Goal: Transaction & Acquisition: Purchase product/service

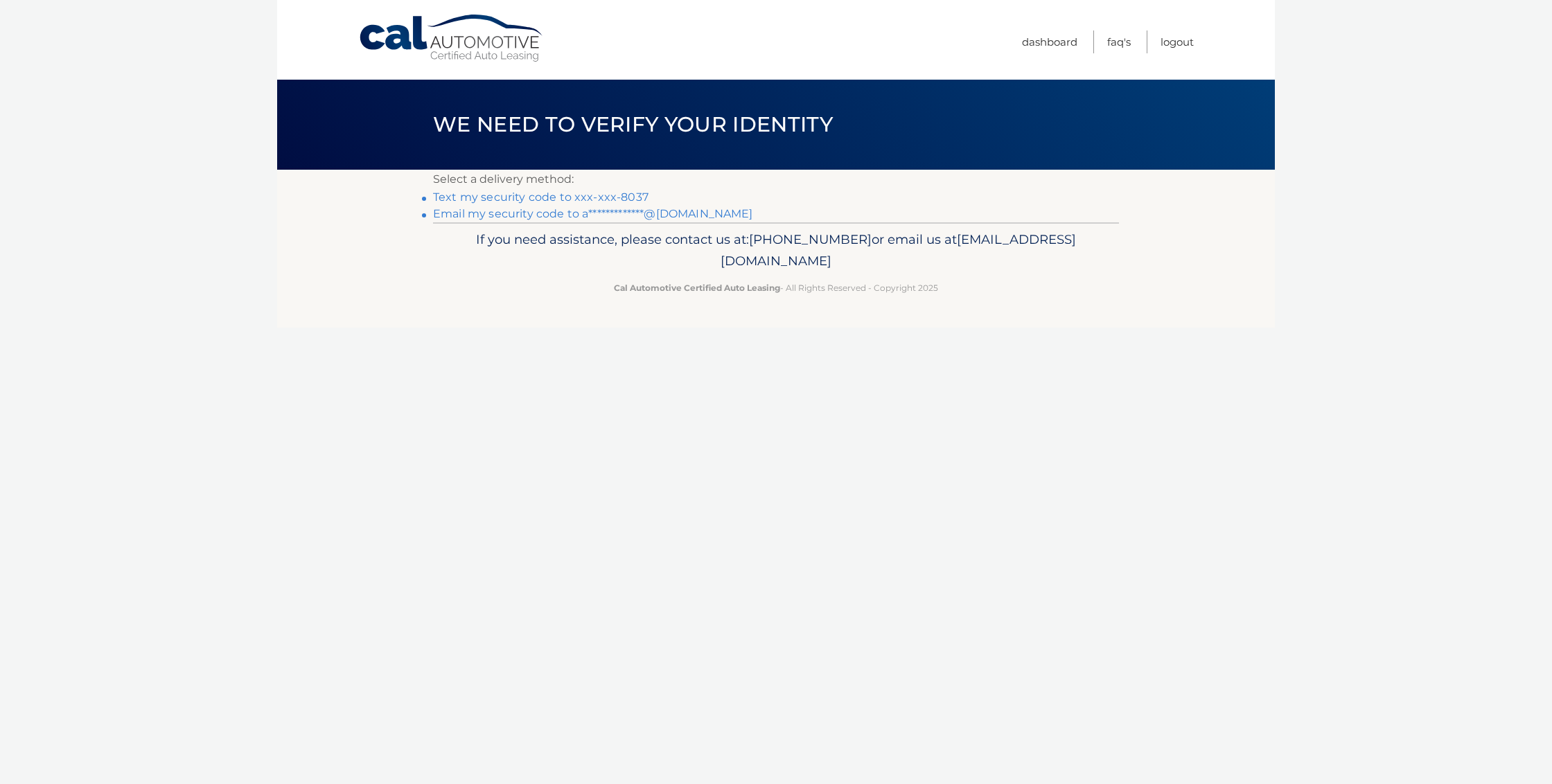
click at [594, 198] on link "Text my security code to xxx-xxx-8037" at bounding box center [541, 197] width 216 height 13
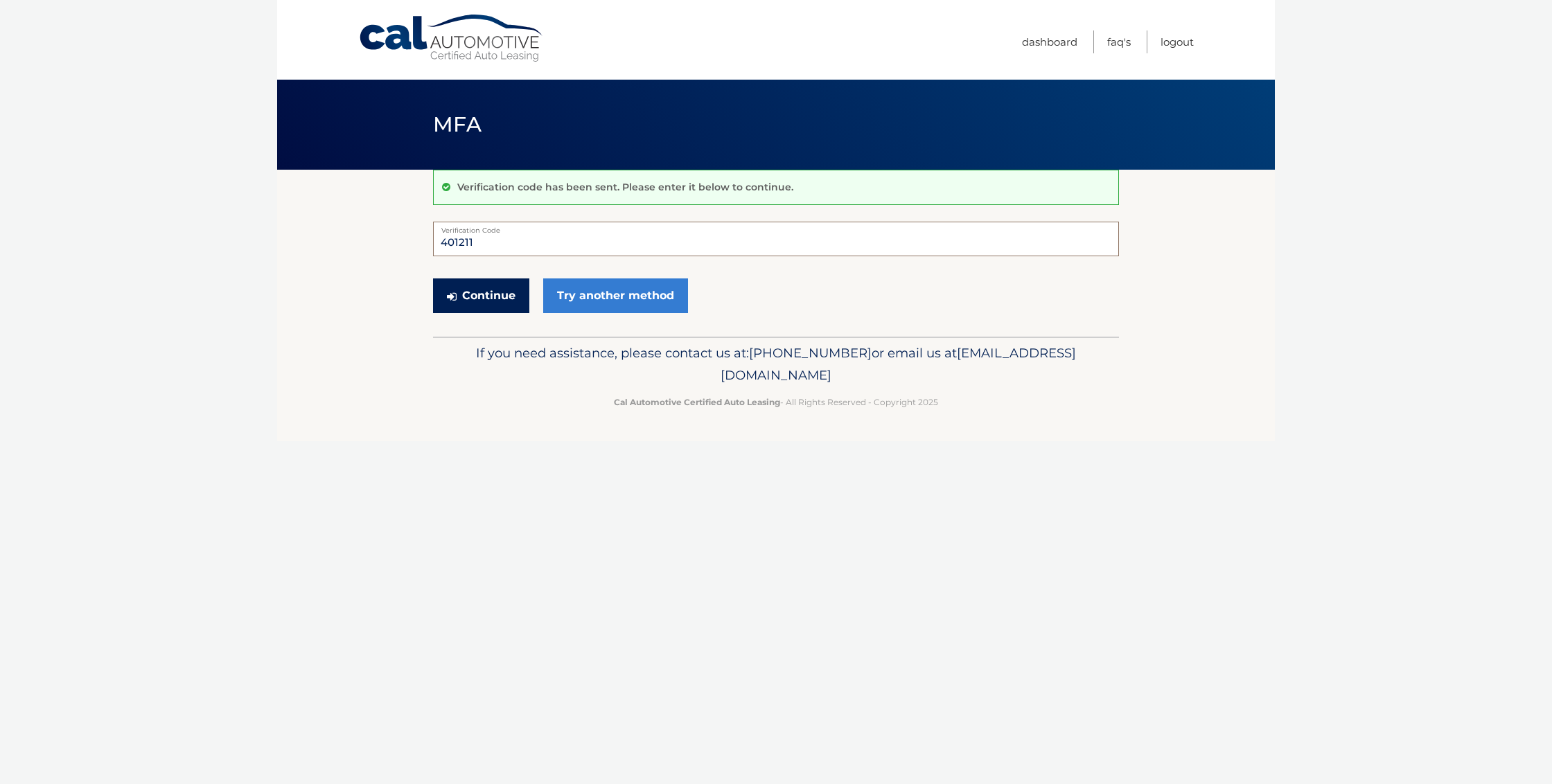
type input "401211"
click at [461, 290] on button "Continue" at bounding box center [481, 295] width 96 height 35
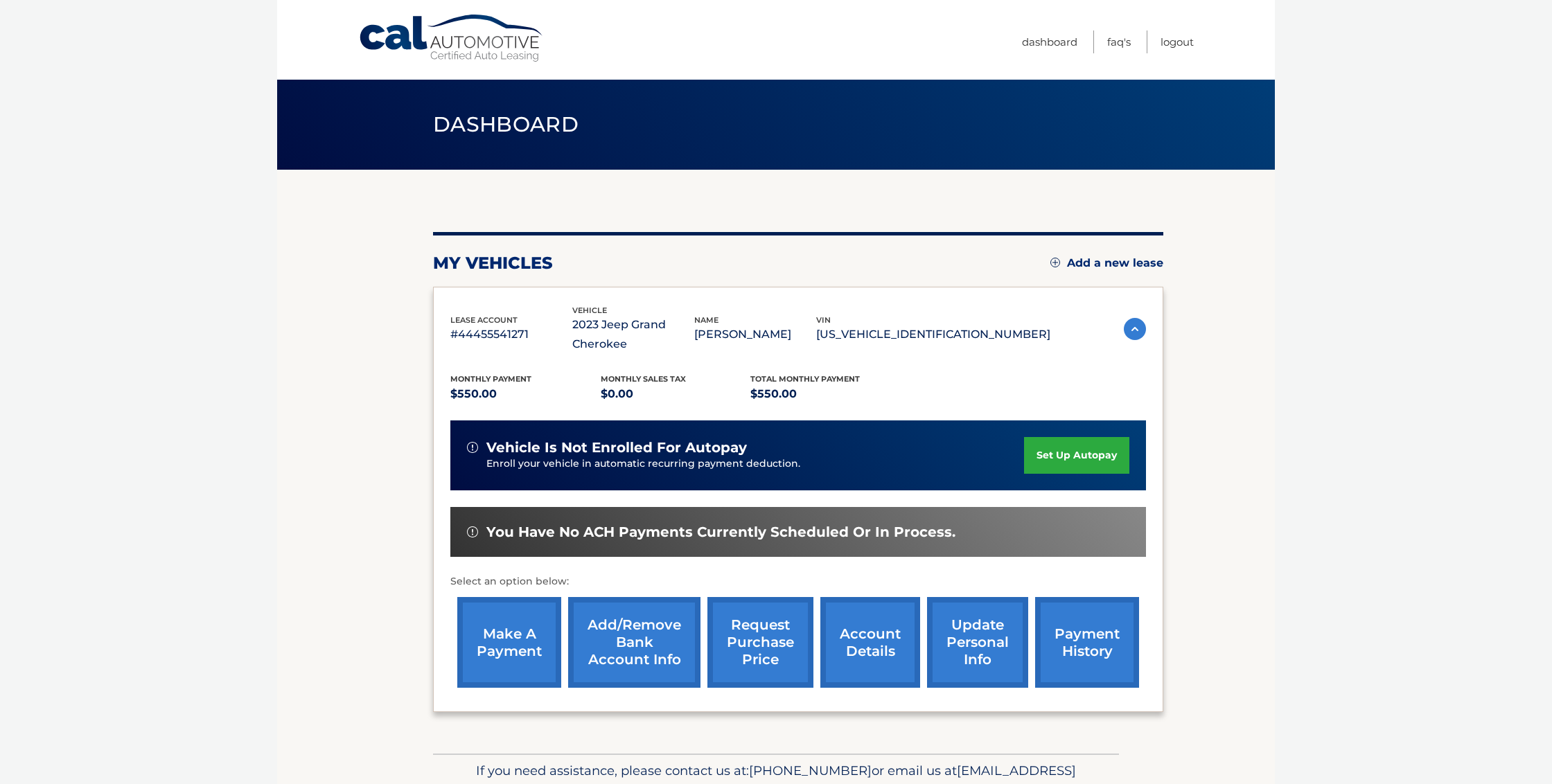
click at [506, 612] on link "make a payment" at bounding box center [509, 642] width 104 height 90
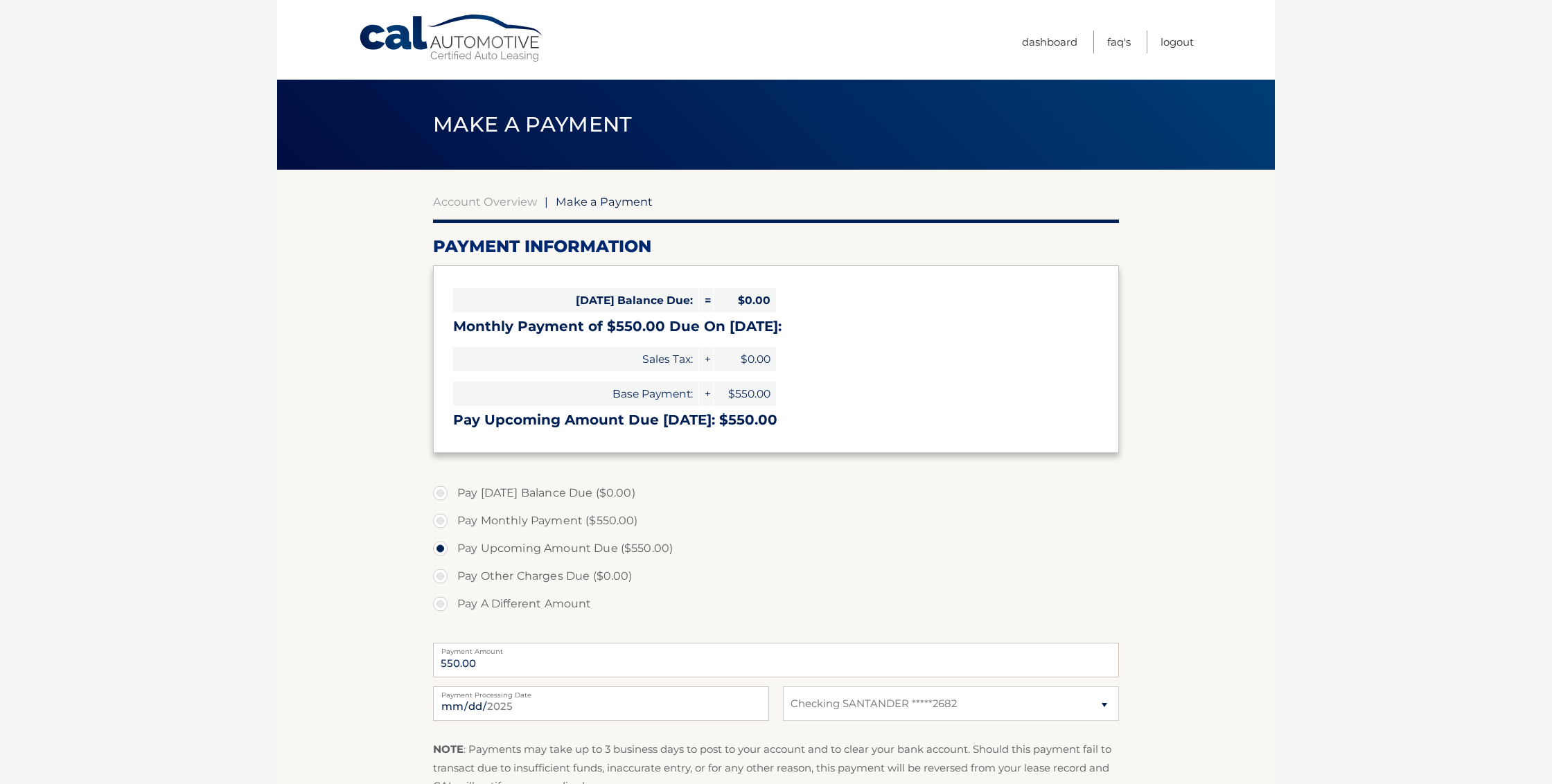
select select "ZDBjMjBjNTktZGY2OS00YThhLWEwOTMtNDRhZjg5N2EwMDY3"
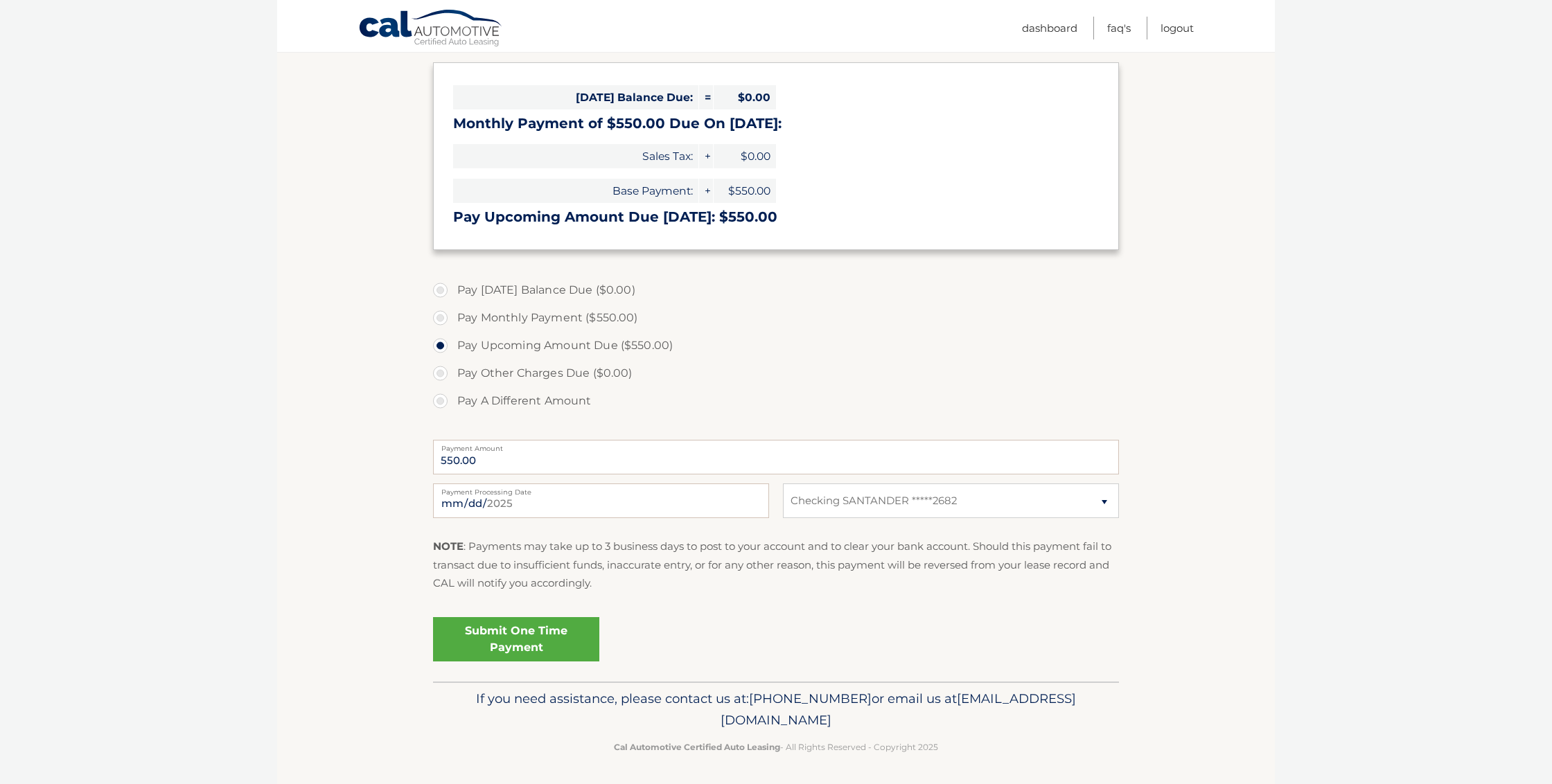
scroll to position [202, 0]
click at [496, 650] on link "Submit One Time Payment" at bounding box center [516, 639] width 166 height 44
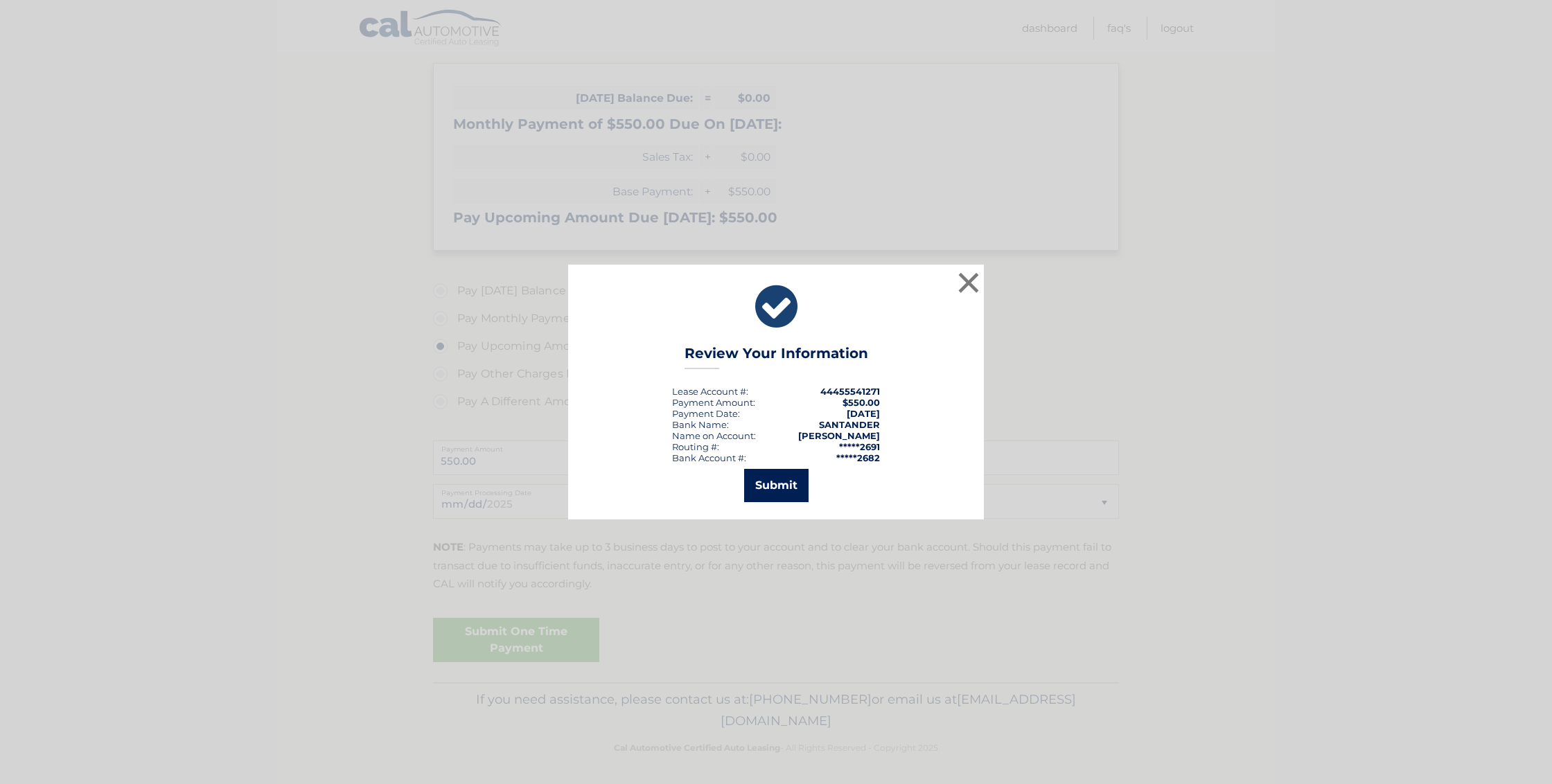
click at [793, 484] on button "Submit" at bounding box center [776, 485] width 64 height 33
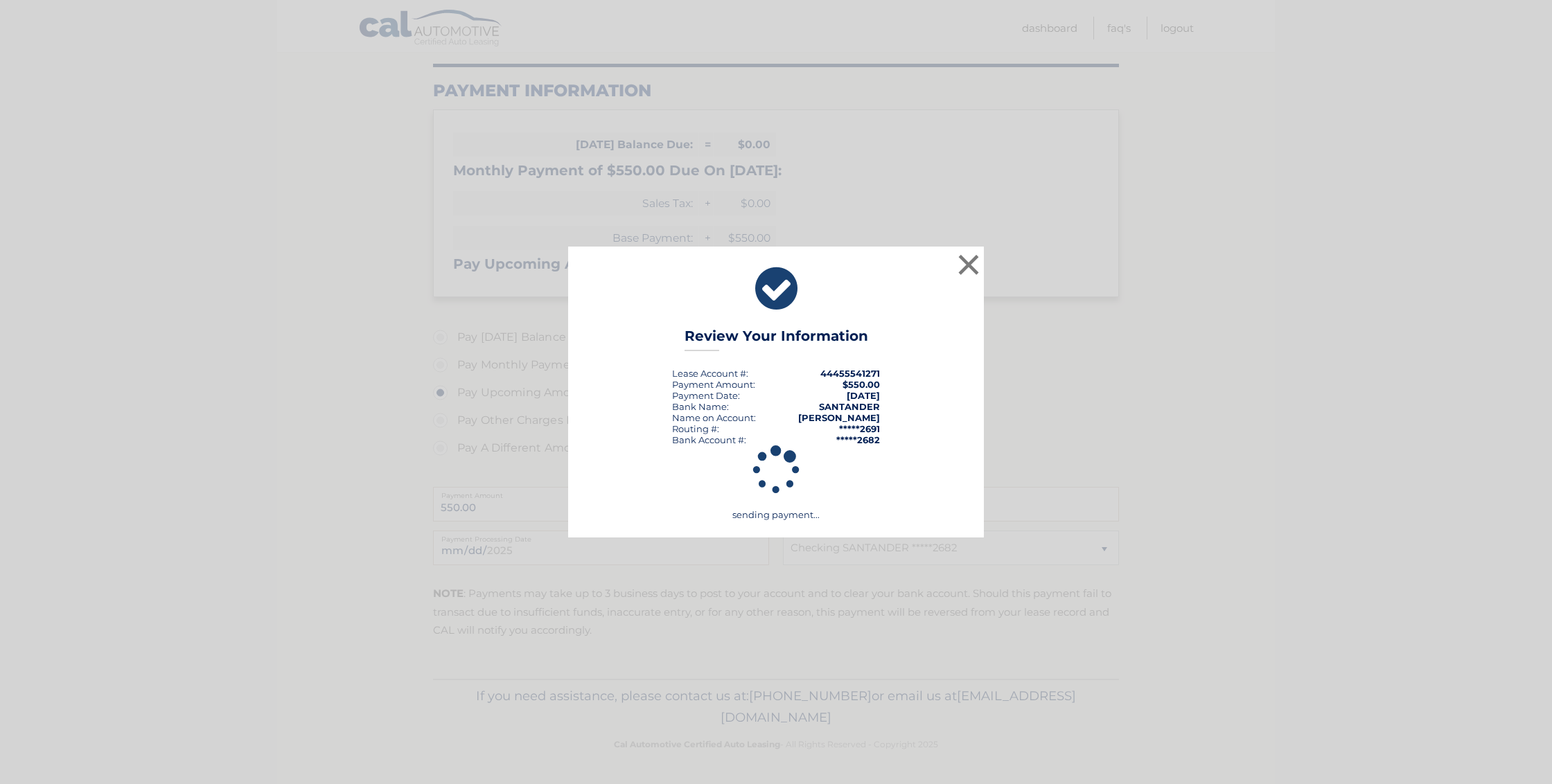
scroll to position [153, 0]
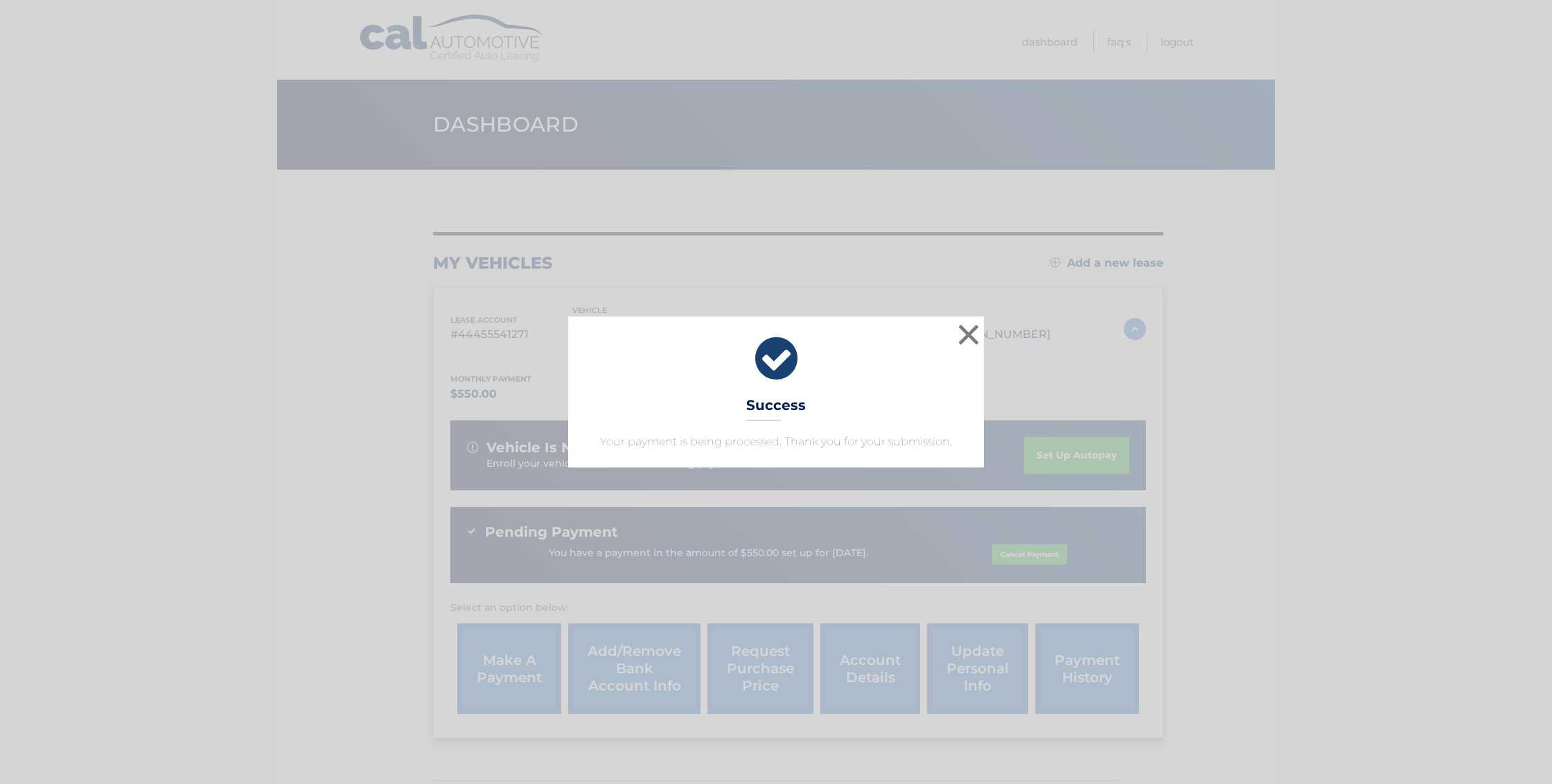
click at [963, 339] on button "×" at bounding box center [968, 334] width 28 height 28
